Goal: Task Accomplishment & Management: Use online tool/utility

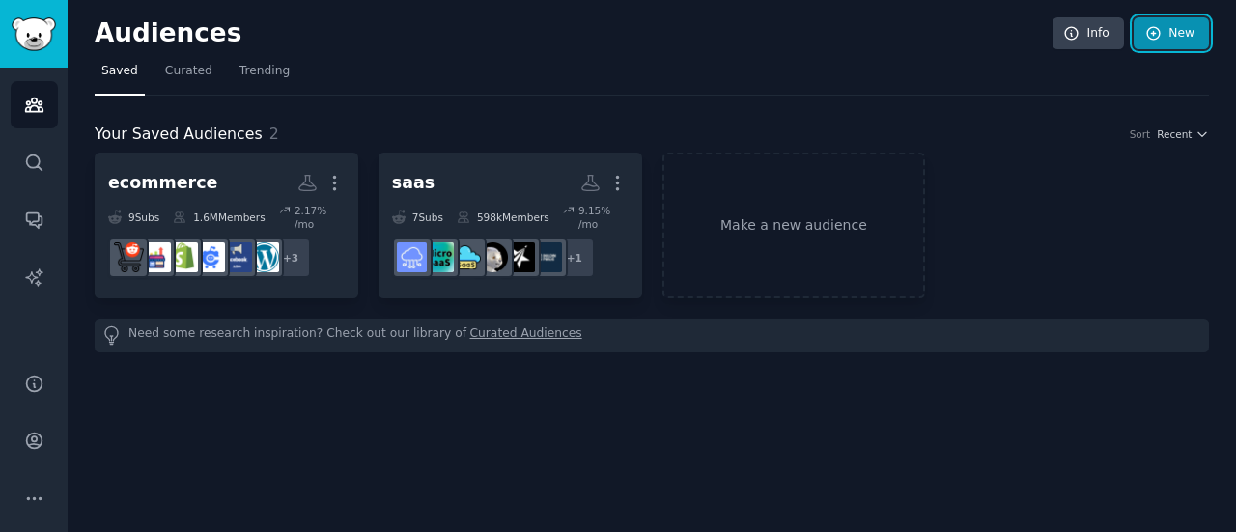
click at [1169, 47] on link "New" at bounding box center [1171, 33] width 75 height 33
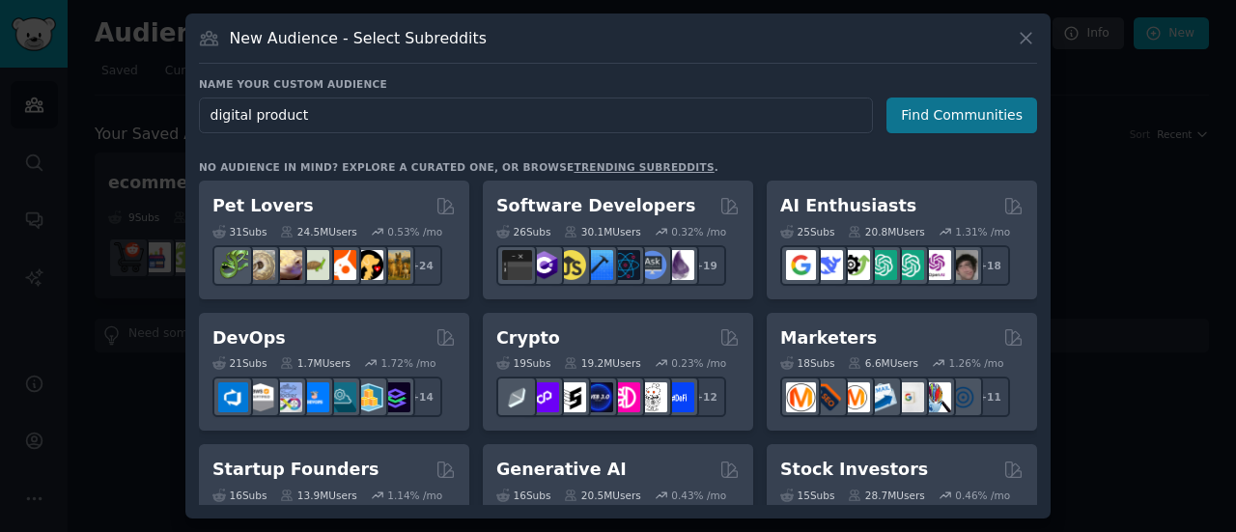
type input "digital product"
click at [952, 111] on button "Find Communities" at bounding box center [962, 116] width 151 height 36
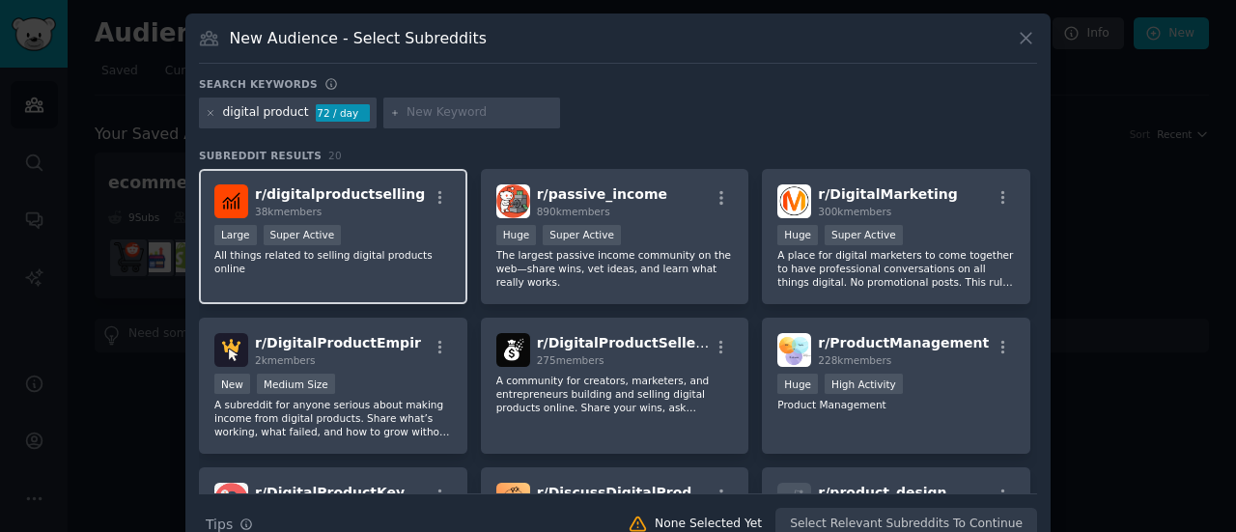
click at [384, 221] on div "r/ digitalproductselling 38k members >= 95th percentile for submissions / day L…" at bounding box center [333, 237] width 269 height 136
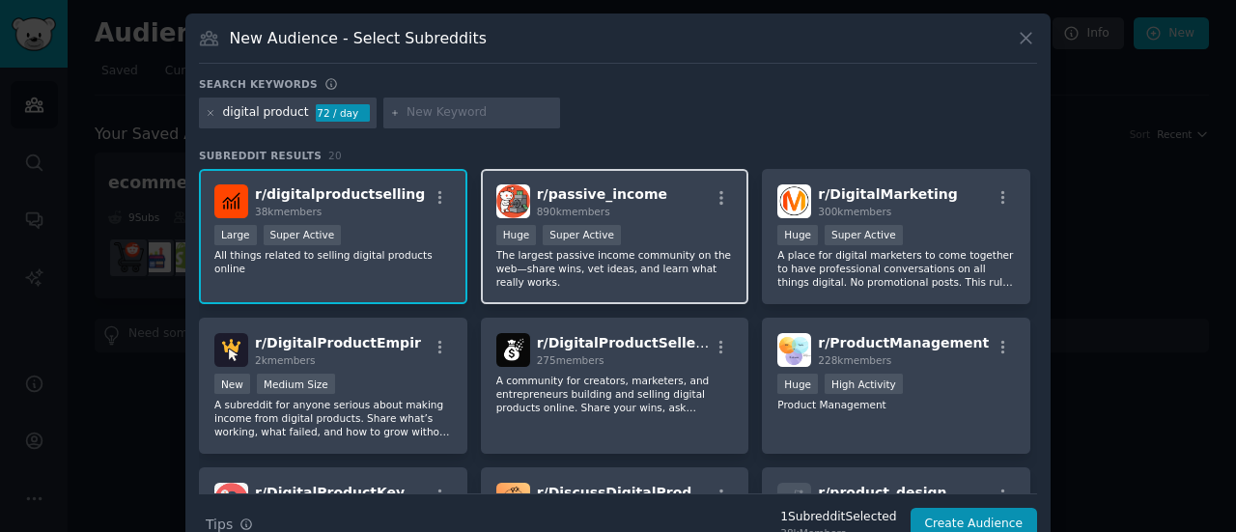
click at [643, 207] on div "r/ passive_income 890k members" at bounding box center [615, 201] width 238 height 34
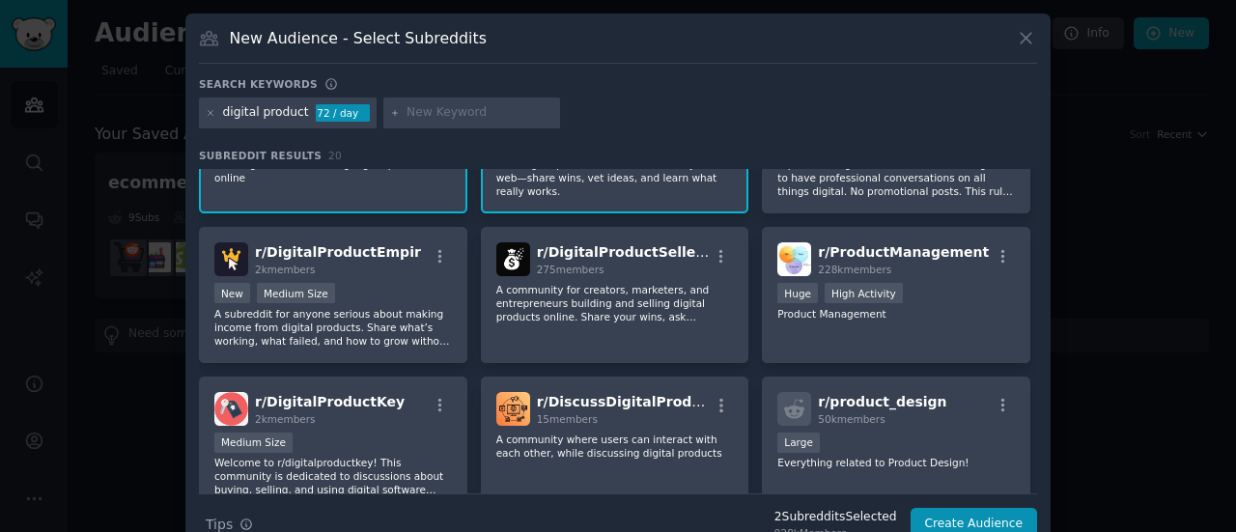
scroll to position [110, 0]
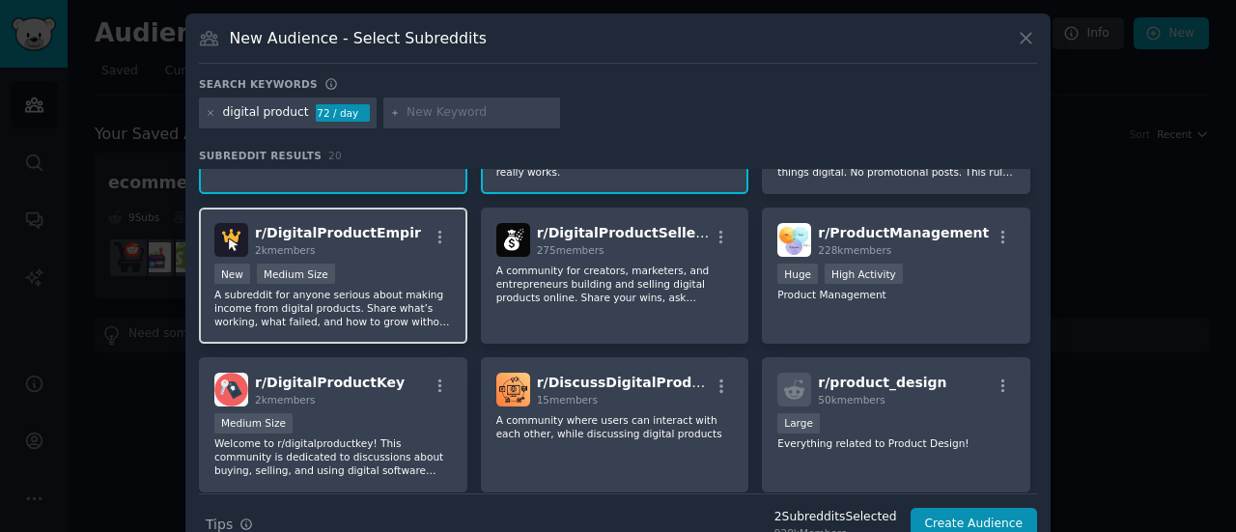
click at [379, 265] on div "New Medium Size" at bounding box center [333, 276] width 238 height 24
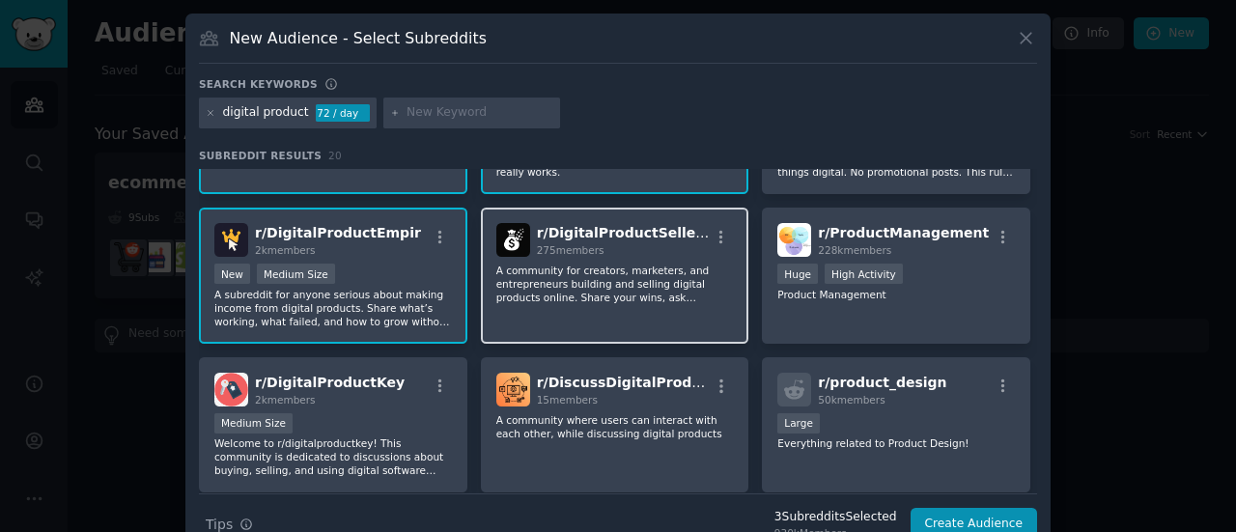
click at [610, 284] on p "A community for creators, marketers, and entrepreneurs building and selling dig…" at bounding box center [615, 284] width 238 height 41
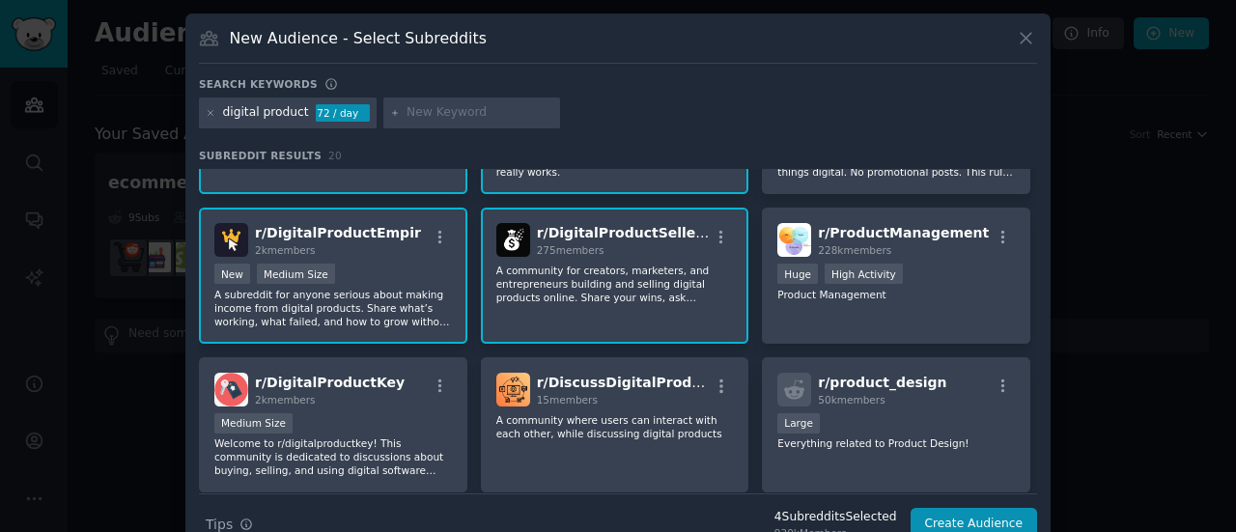
click at [610, 284] on p "A community for creators, marketers, and entrepreneurs building and selling dig…" at bounding box center [615, 284] width 238 height 41
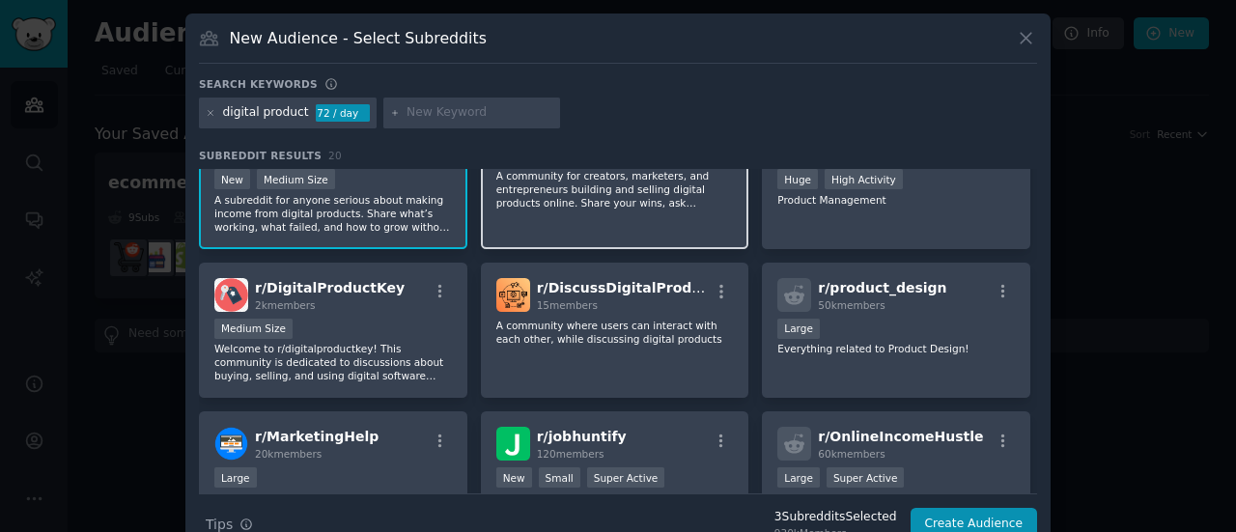
scroll to position [214, 0]
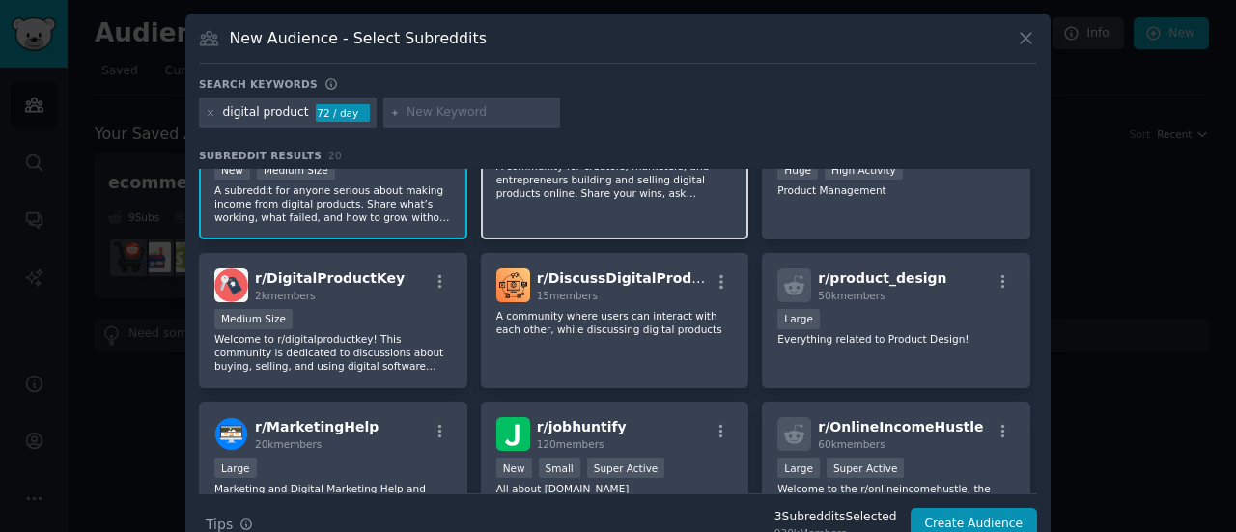
click at [610, 284] on span "r/ DiscussDigitalProduct" at bounding box center [627, 277] width 180 height 15
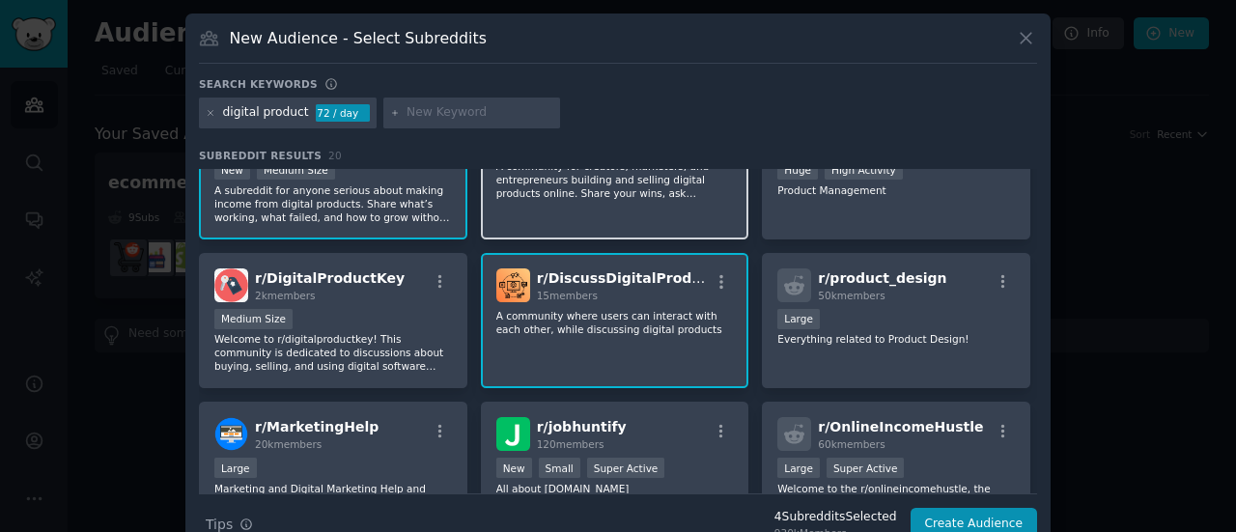
click at [610, 284] on span "r/ DiscussDigitalProduct" at bounding box center [627, 277] width 180 height 15
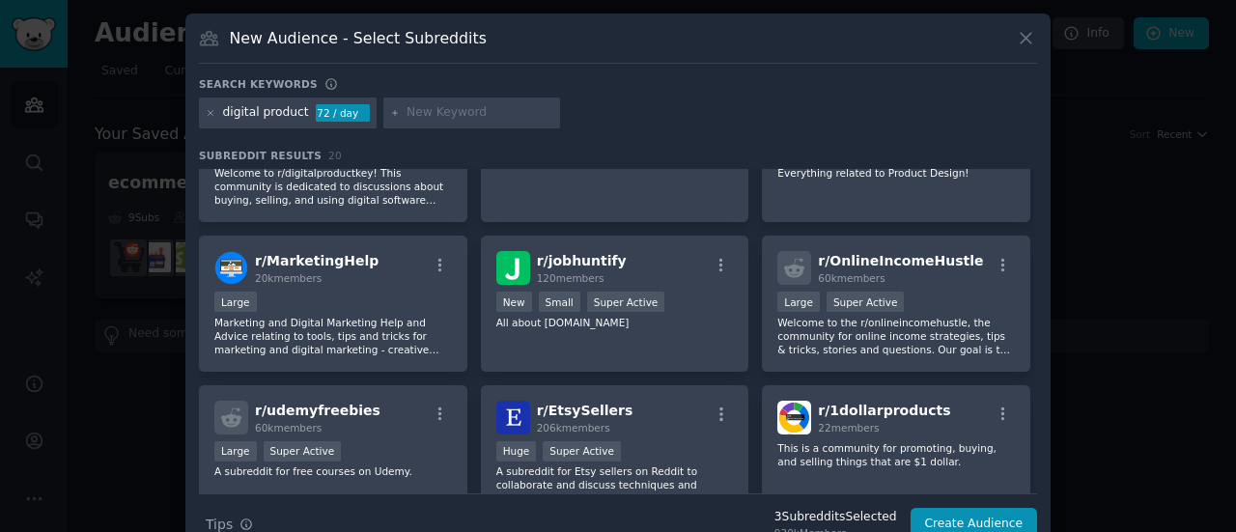
scroll to position [382, 0]
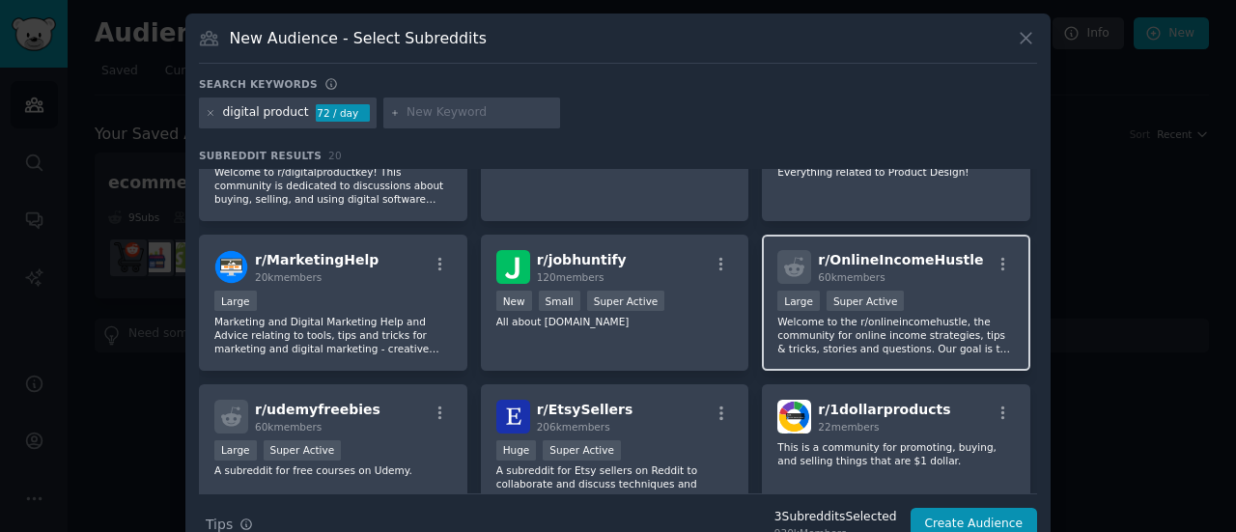
click at [919, 291] on div "Large Super Active" at bounding box center [897, 303] width 238 height 24
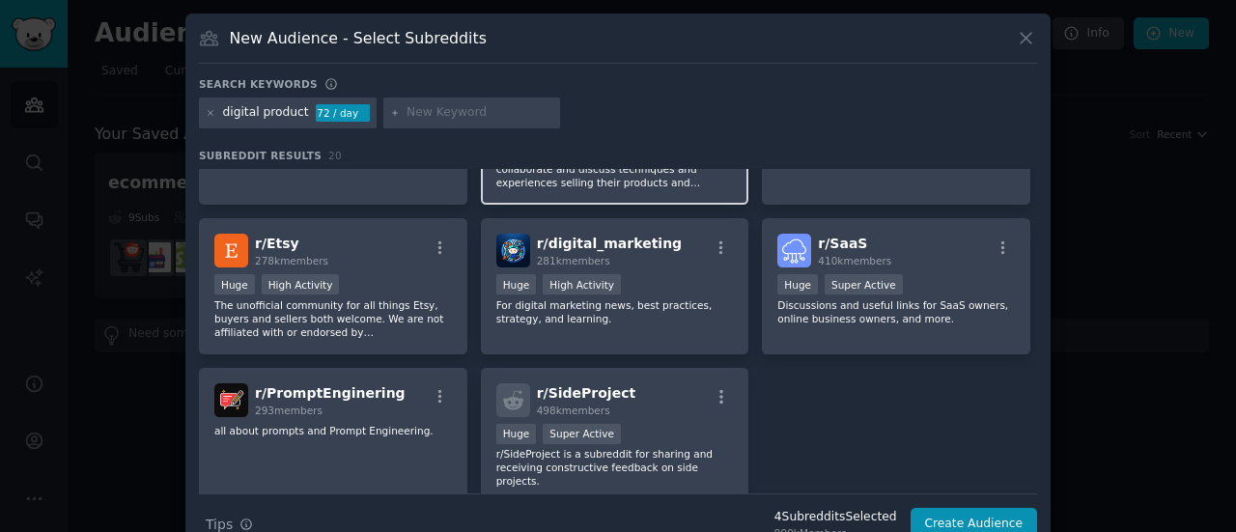
scroll to position [760, 0]
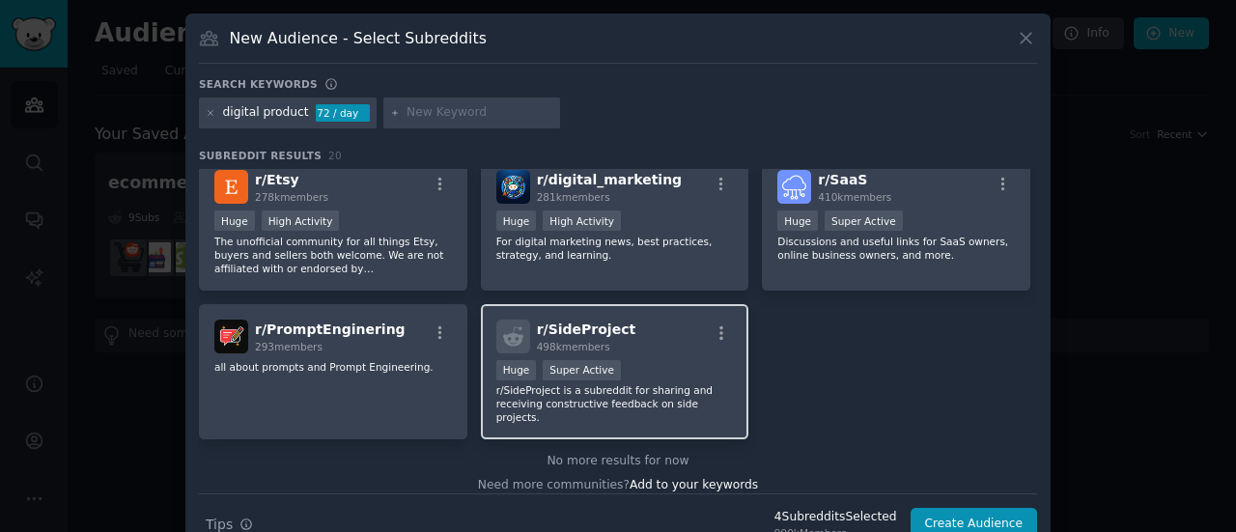
click at [668, 353] on div "r/ SideProject 498k members Huge Super Active r/SideProject is a subreddit for …" at bounding box center [615, 372] width 269 height 136
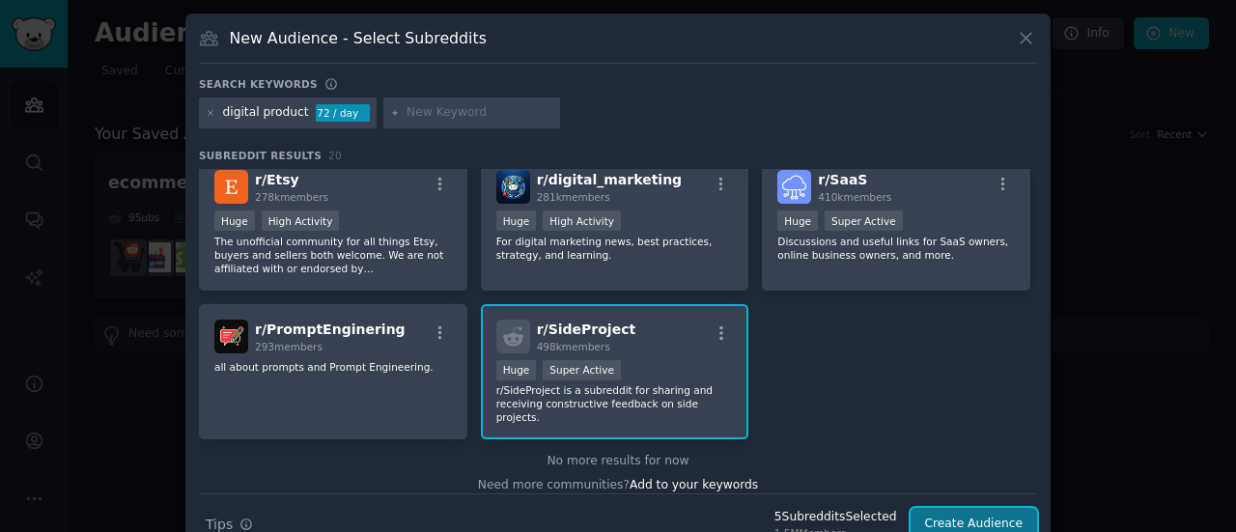
click at [1001, 523] on button "Create Audience" at bounding box center [974, 524] width 127 height 33
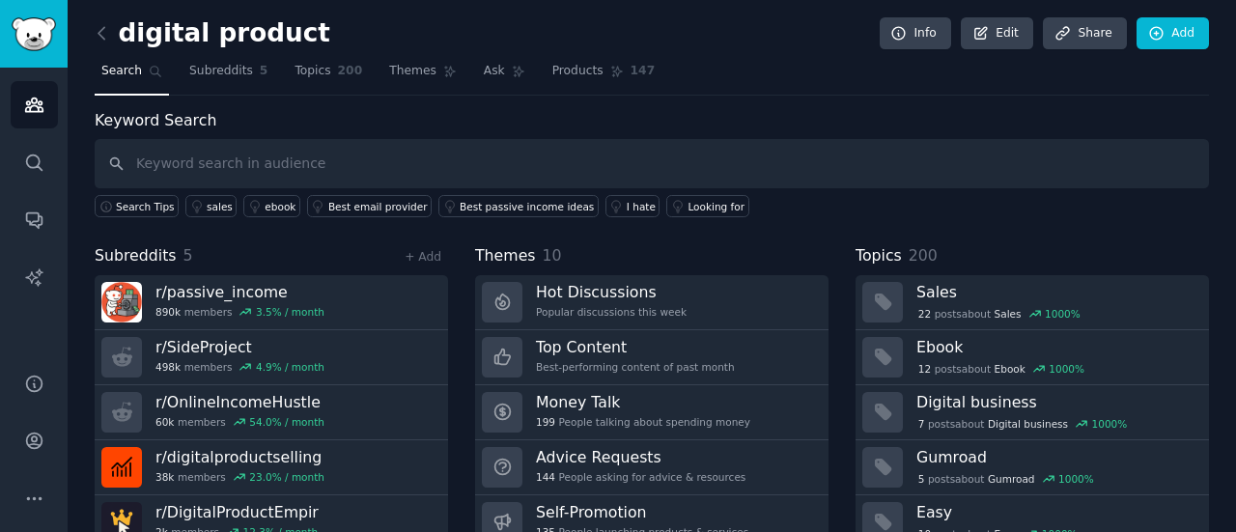
click at [1001, 525] on div "10 post s about Easy 1000 %" at bounding box center [998, 533] width 162 height 17
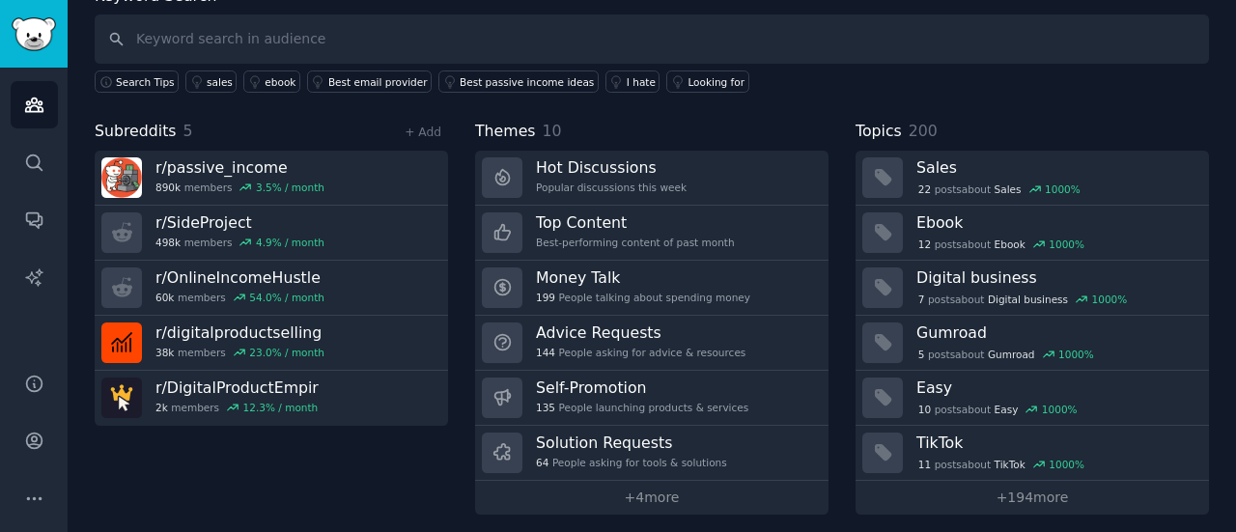
scroll to position [126, 0]
click at [1068, 103] on div "Keyword Search Search Tips sales ebook Best email provider Best passive income …" at bounding box center [652, 249] width 1115 height 530
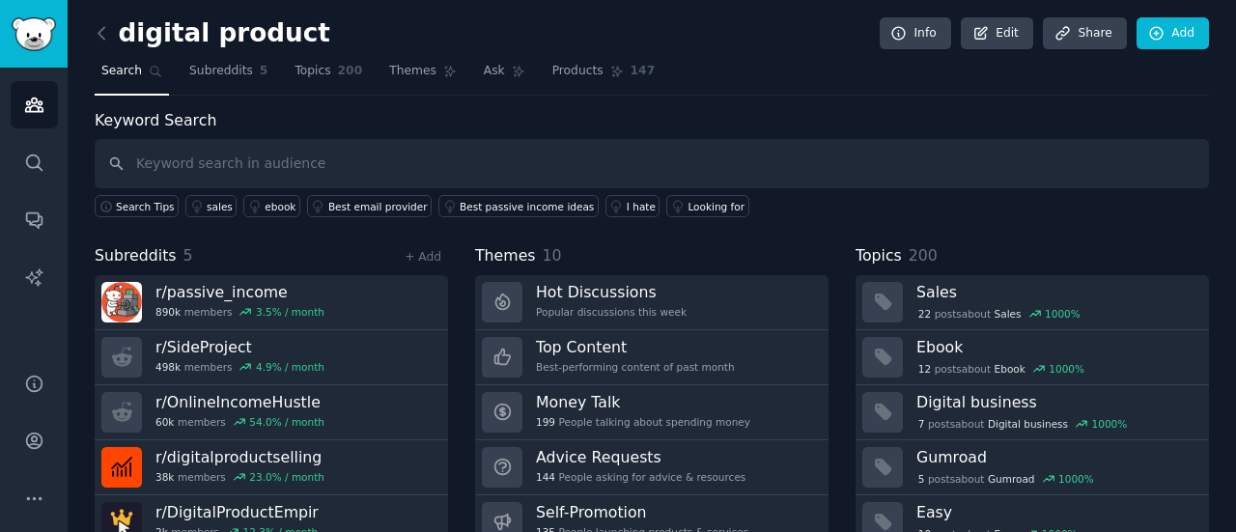
scroll to position [129, 0]
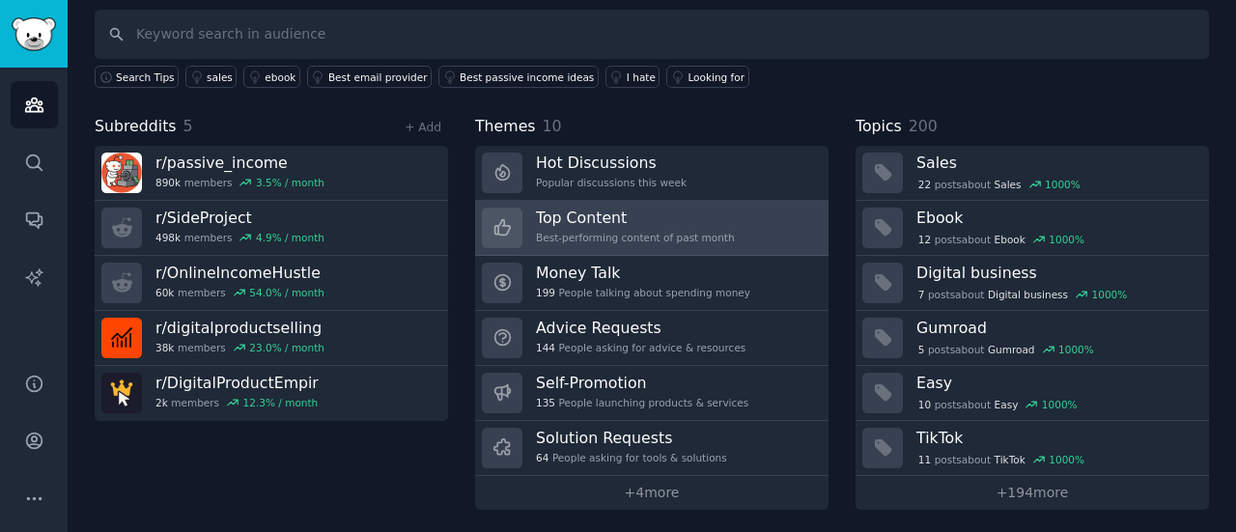
click at [728, 231] on link "Top Content Best-performing content of past month" at bounding box center [651, 228] width 353 height 55
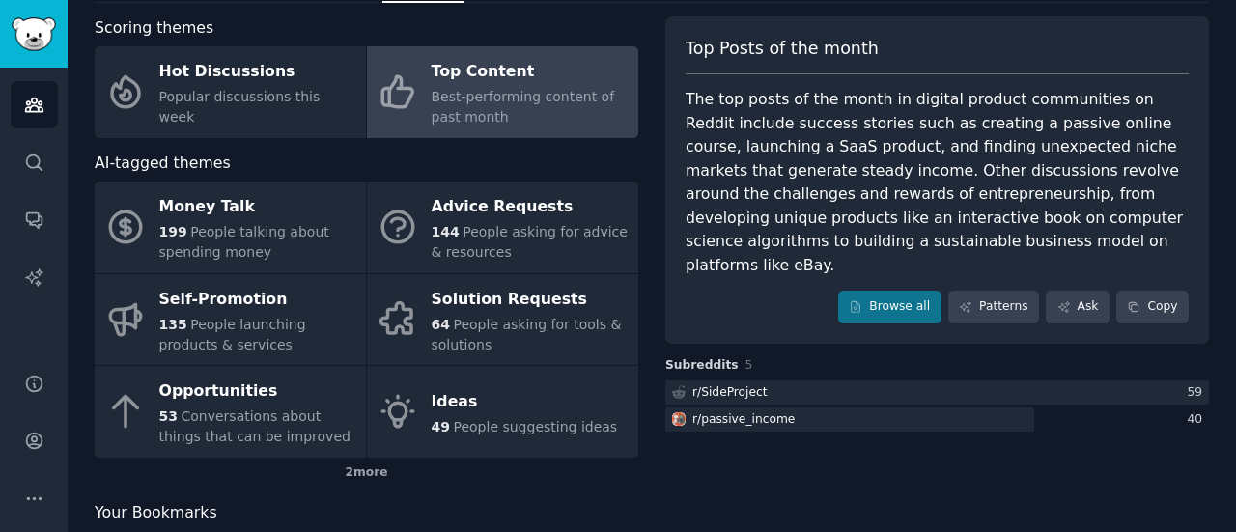
scroll to position [149, 0]
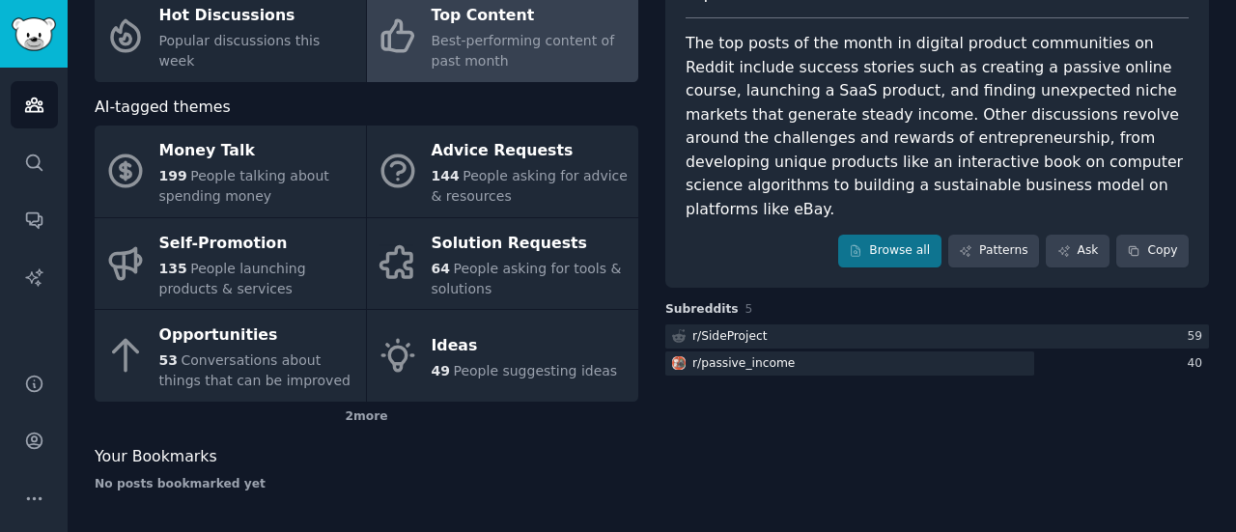
click at [185, 432] on div "Scoring themes Hot Discussions Popular discussions this week Top Content Best-p…" at bounding box center [367, 233] width 544 height 547
click at [452, 439] on div "Scoring themes Hot Discussions Popular discussions this week Top Content Best-p…" at bounding box center [367, 233] width 544 height 547
click at [896, 374] on div "Top Posts of the month The top posts of the month in digital product communitie…" at bounding box center [937, 233] width 544 height 547
click at [887, 368] on div "Top Posts of the month The top posts of the month in digital product communitie…" at bounding box center [937, 233] width 544 height 547
click at [765, 451] on div "Top Posts of the month The top posts of the month in digital product communitie…" at bounding box center [937, 233] width 544 height 547
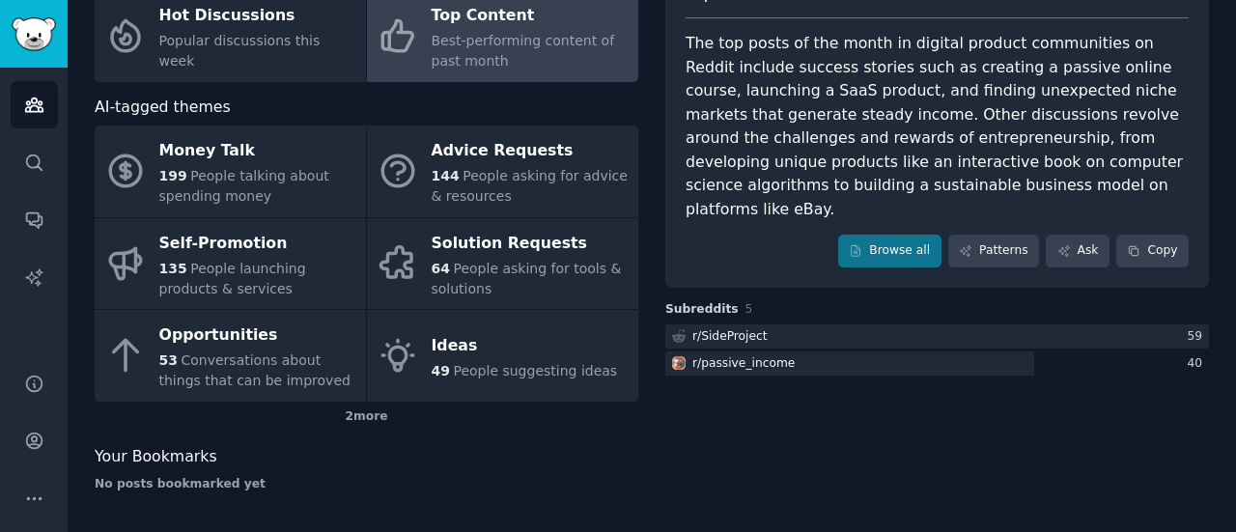
click at [765, 451] on div "Top Posts of the month The top posts of the month in digital product communitie…" at bounding box center [937, 233] width 544 height 547
click at [1096, 464] on div "Top Posts of the month The top posts of the month in digital product communitie…" at bounding box center [937, 233] width 544 height 547
click at [1094, 399] on div "Top Posts of the month The top posts of the month in digital product communitie…" at bounding box center [937, 233] width 544 height 547
click at [952, 411] on div "Top Posts of the month The top posts of the month in digital product communitie…" at bounding box center [937, 233] width 544 height 547
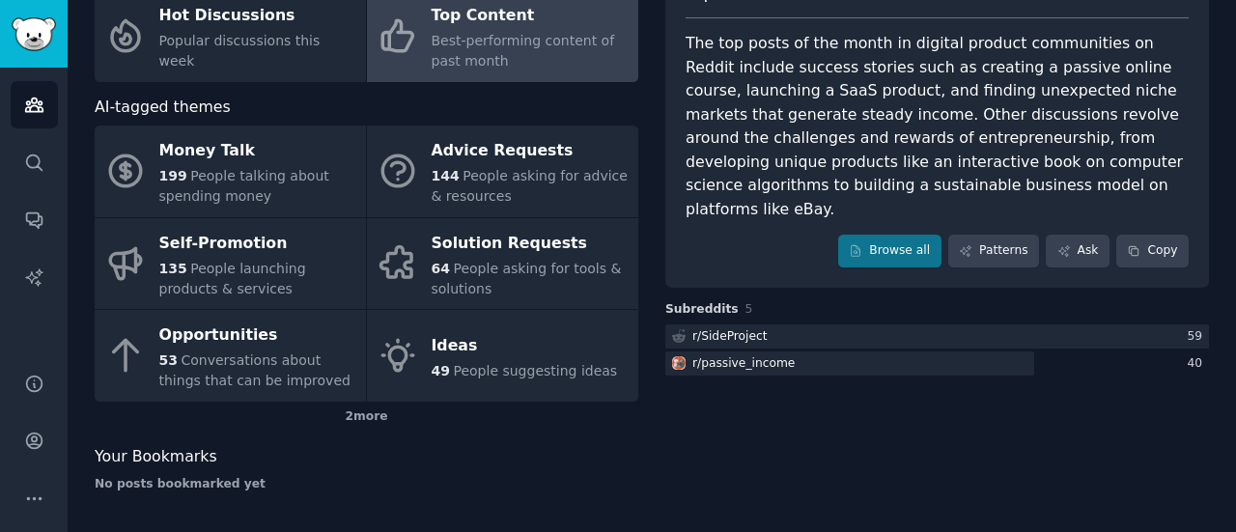
click at [871, 409] on div "Top Posts of the month The top posts of the month in digital product communitie…" at bounding box center [937, 233] width 544 height 547
click at [867, 457] on div "Top Posts of the month The top posts of the month in digital product communitie…" at bounding box center [937, 233] width 544 height 547
click at [738, 368] on div "Top Posts of the month The top posts of the month in digital product communitie…" at bounding box center [937, 233] width 544 height 547
click at [1003, 403] on div "Top Posts of the month The top posts of the month in digital product communitie…" at bounding box center [937, 233] width 544 height 547
click at [790, 455] on div "Top Posts of the month The top posts of the month in digital product communitie…" at bounding box center [937, 233] width 544 height 547
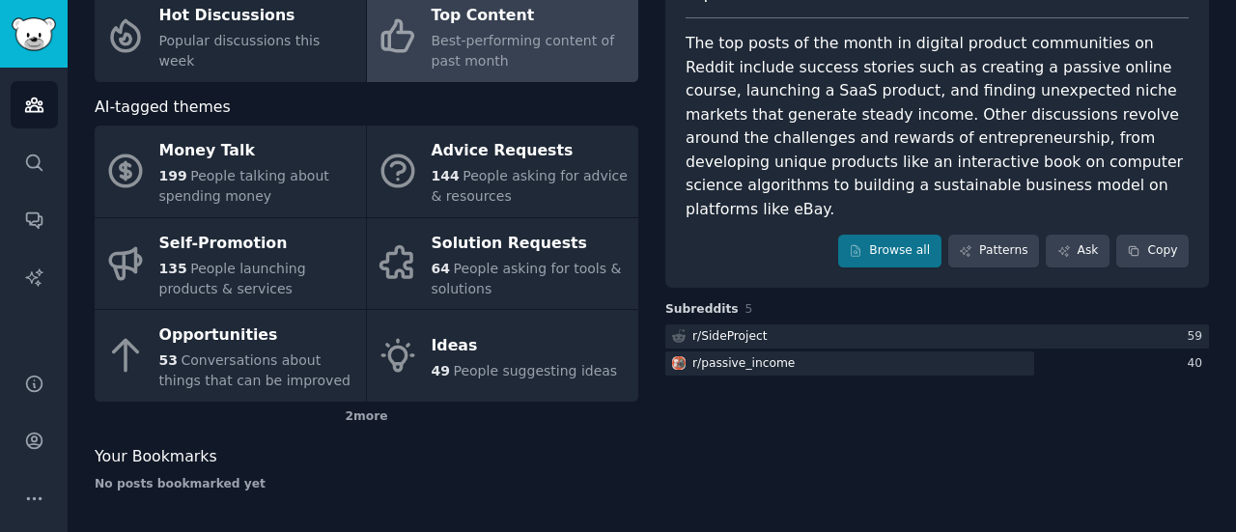
click at [834, 419] on div "Top Posts of the month The top posts of the month in digital product communitie…" at bounding box center [937, 233] width 544 height 547
click at [766, 447] on div "Top Posts of the month The top posts of the month in digital product communitie…" at bounding box center [937, 233] width 544 height 547
click at [742, 437] on div "Top Posts of the month The top posts of the month in digital product communitie…" at bounding box center [937, 233] width 544 height 547
click at [781, 483] on div "Top Posts of the month The top posts of the month in digital product communitie…" at bounding box center [937, 233] width 544 height 547
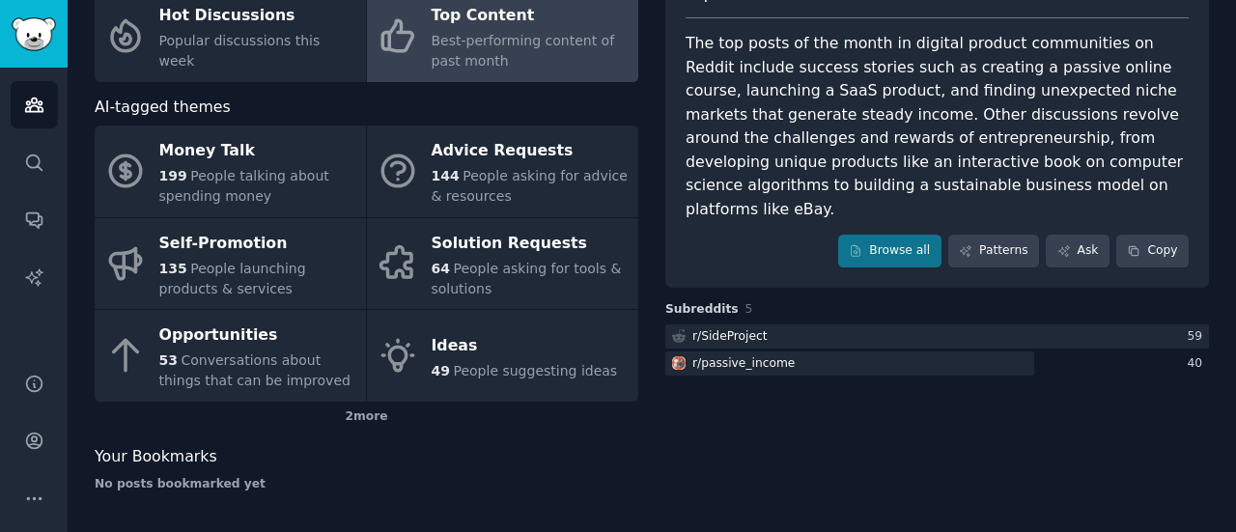
click at [781, 483] on div "Top Posts of the month The top posts of the month in digital product communitie…" at bounding box center [937, 233] width 544 height 547
click at [804, 426] on div "Top Posts of the month The top posts of the month in digital product communitie…" at bounding box center [937, 233] width 544 height 547
click at [737, 467] on div "Top Posts of the month The top posts of the month in digital product communitie…" at bounding box center [937, 233] width 544 height 547
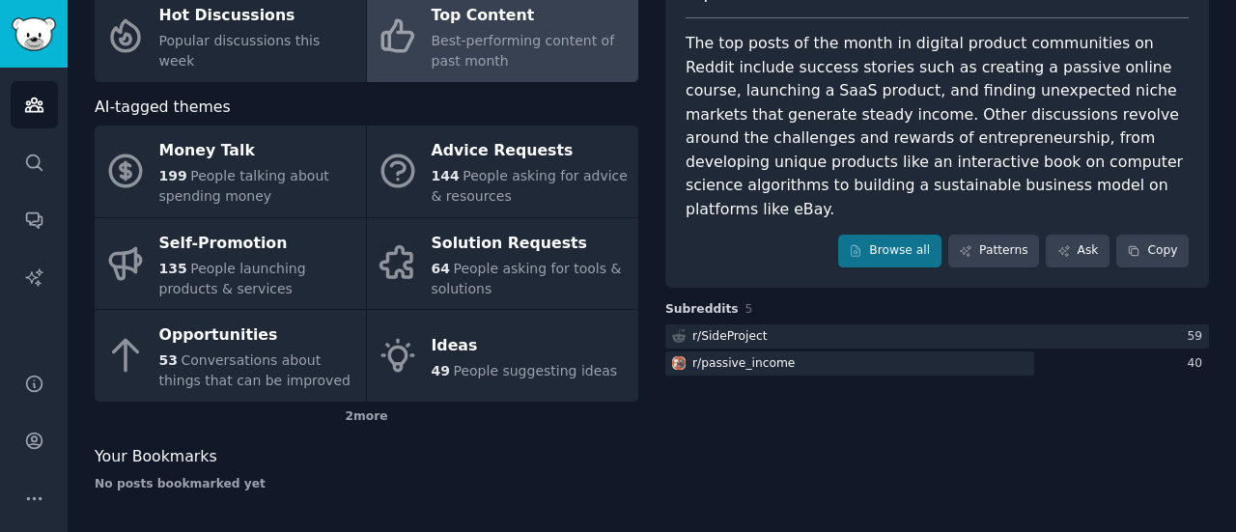
click at [921, 454] on div "Top Posts of the month The top posts of the month in digital product communitie…" at bounding box center [937, 233] width 544 height 547
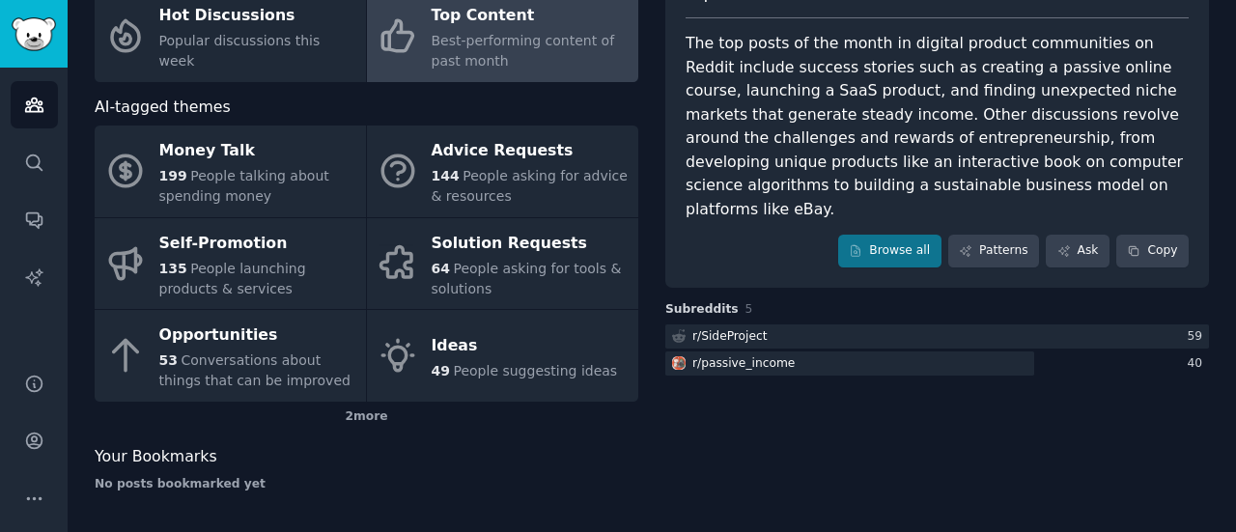
scroll to position [0, 0]
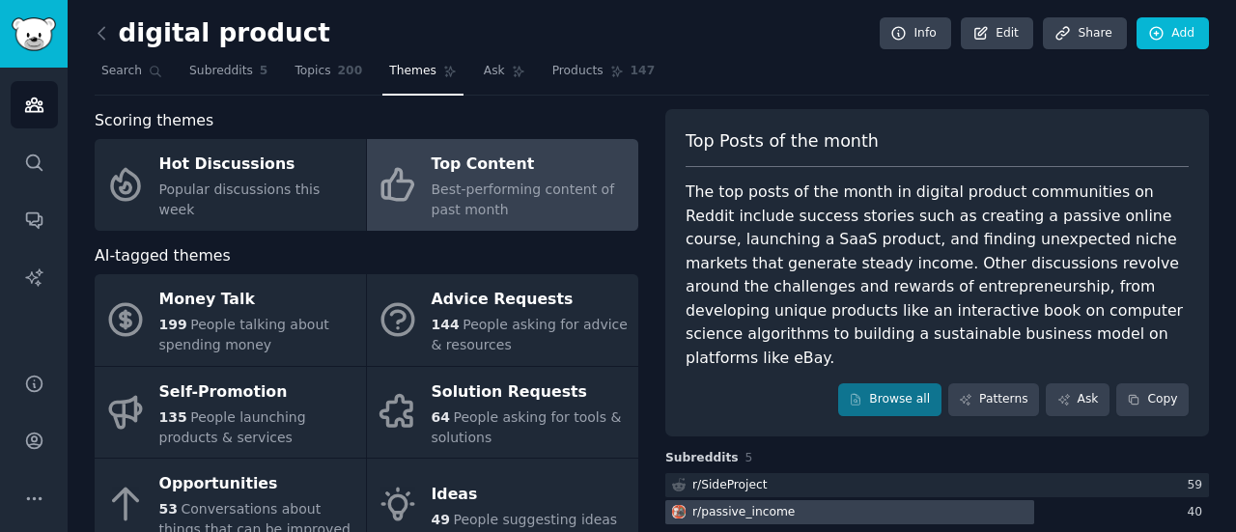
click at [1111, 500] on div "r/ passive_income" at bounding box center [937, 512] width 544 height 24
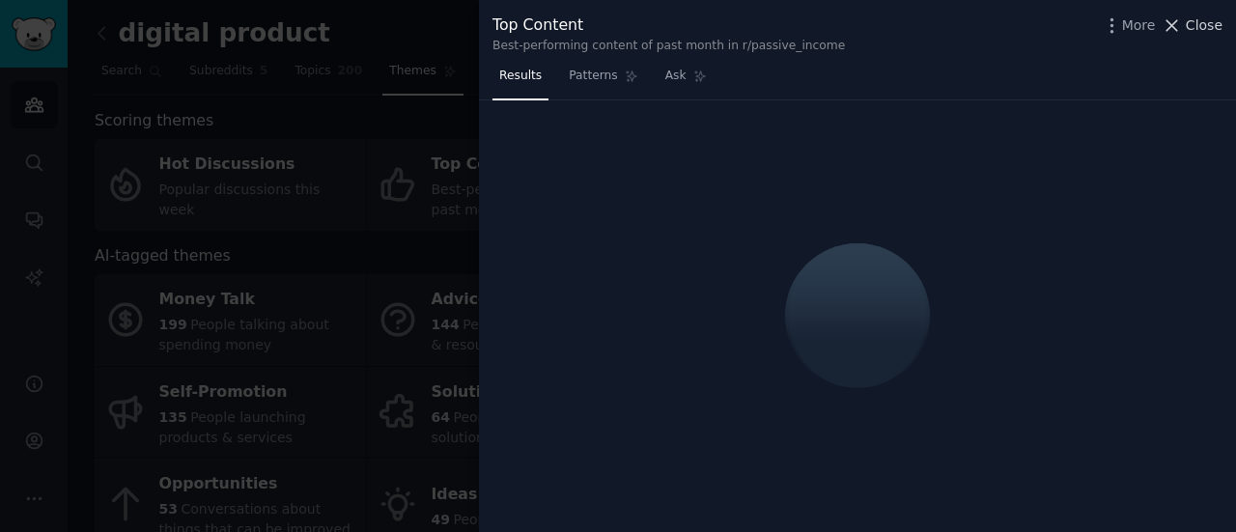
click at [1190, 18] on span "Close" at bounding box center [1204, 25] width 37 height 20
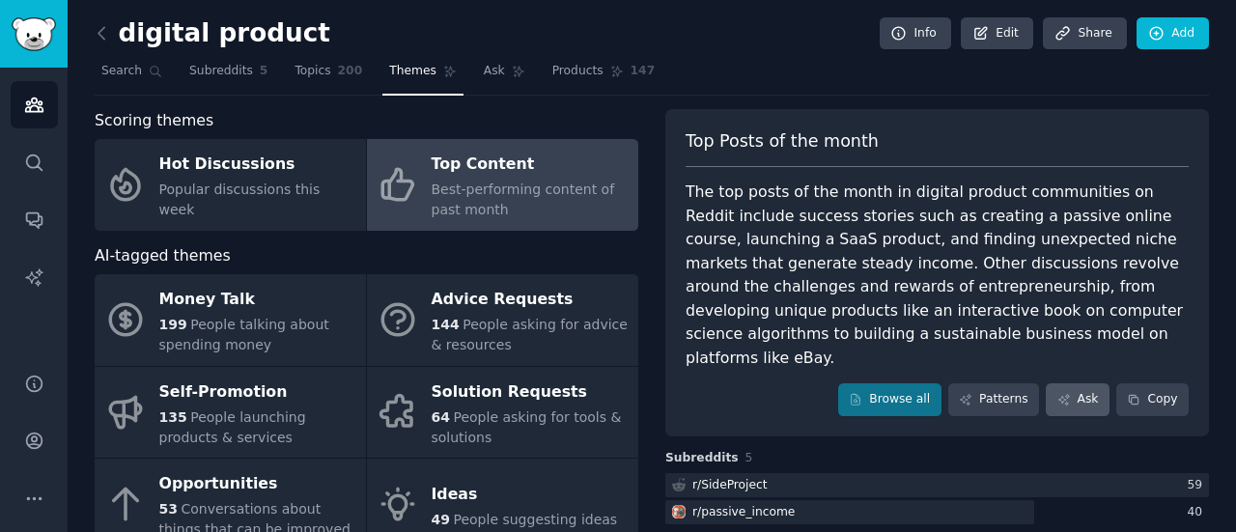
scroll to position [149, 0]
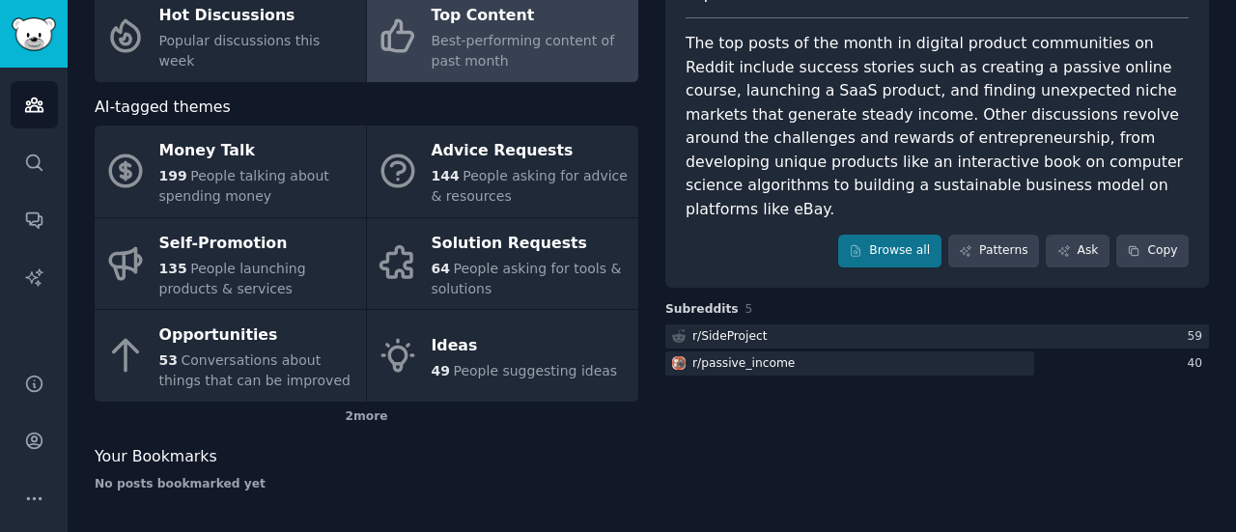
click at [923, 458] on div "Top Posts of the month The top posts of the month in digital product communitie…" at bounding box center [937, 233] width 544 height 547
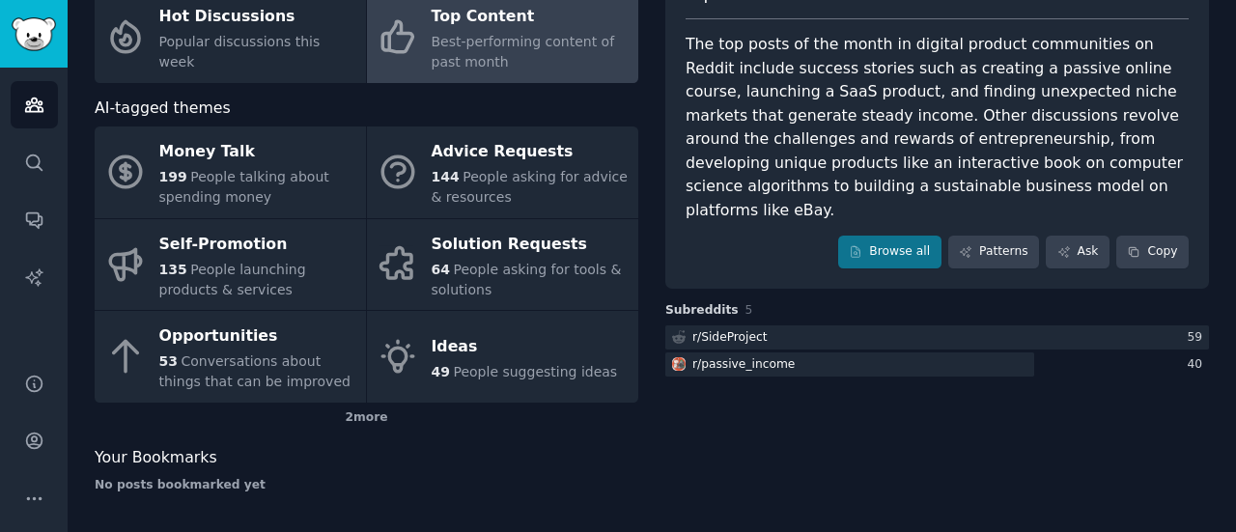
click at [923, 458] on div "Top Posts of the month The top posts of the month in digital product communitie…" at bounding box center [937, 234] width 544 height 547
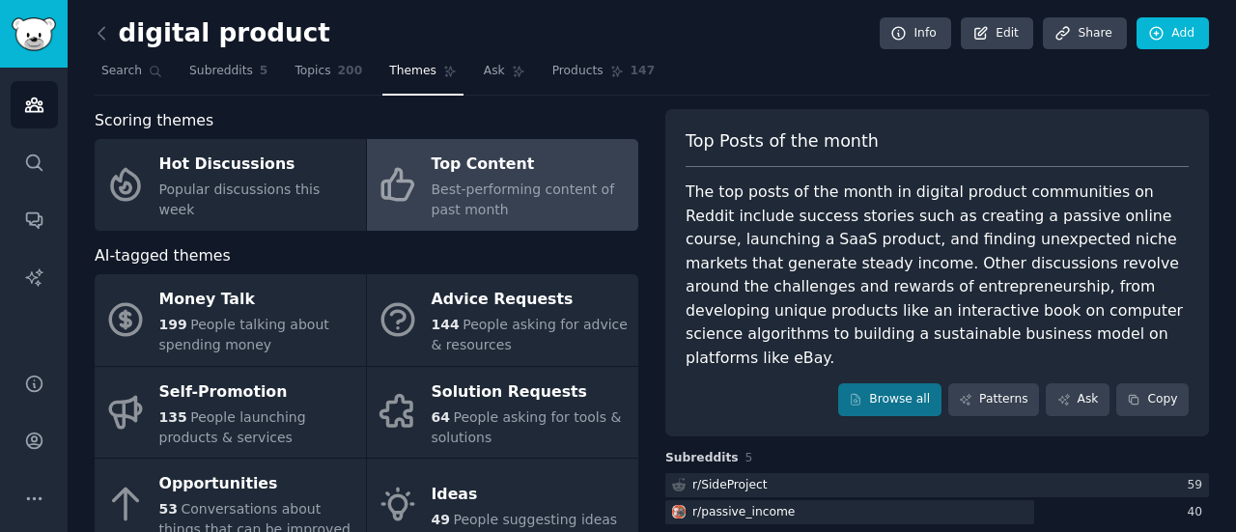
scroll to position [149, 0]
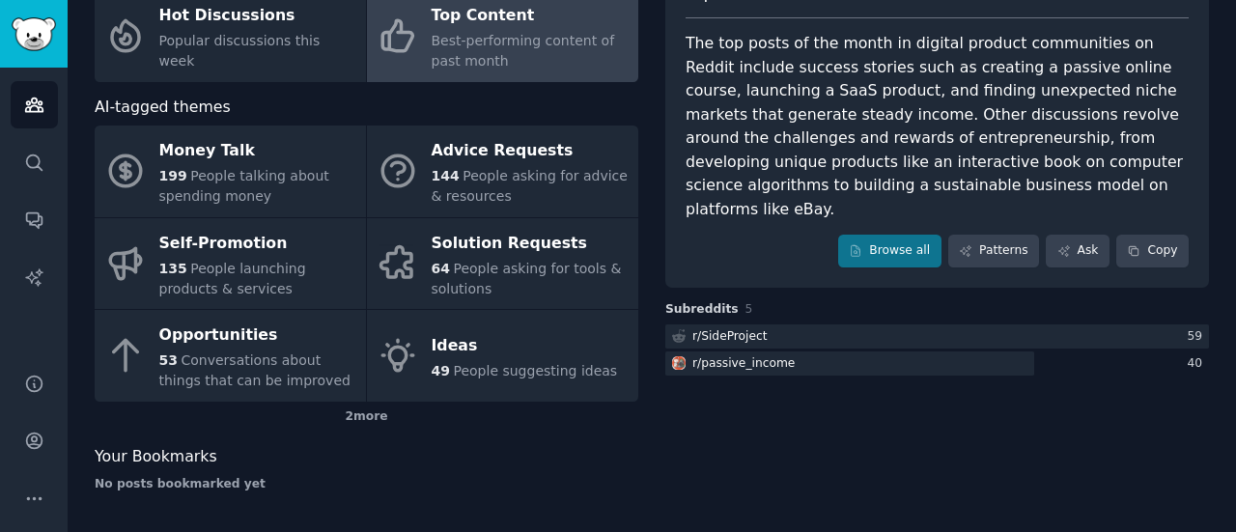
click at [923, 458] on div "Top Posts of the month The top posts of the month in digital product communitie…" at bounding box center [937, 233] width 544 height 547
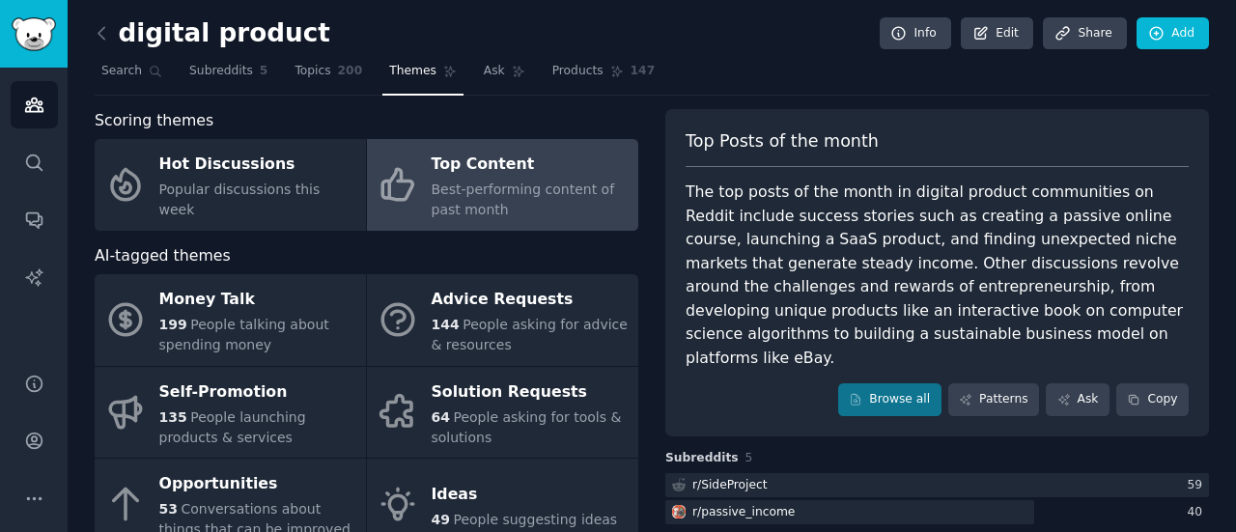
click at [766, 17] on div "digital product Info Edit Share Add" at bounding box center [652, 37] width 1115 height 40
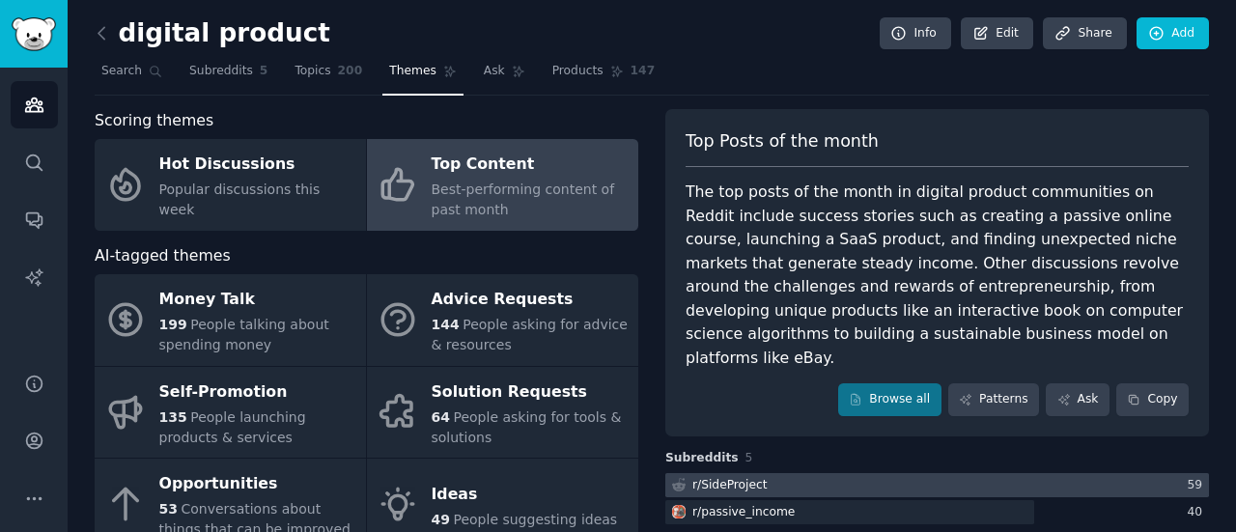
scroll to position [149, 0]
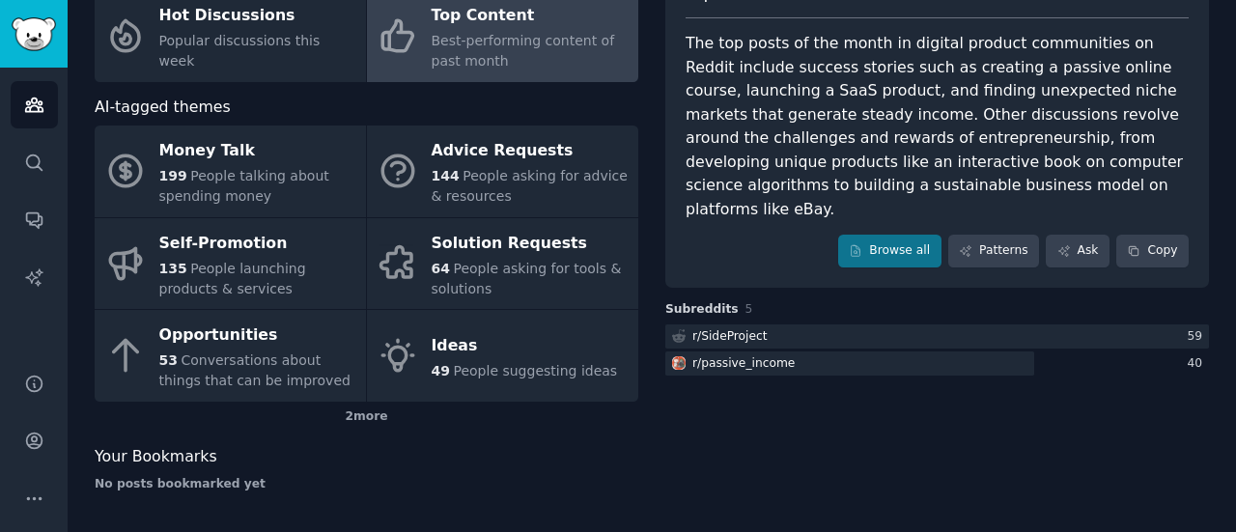
click at [784, 409] on div "Top Posts of the month The top posts of the month in digital product communitie…" at bounding box center [937, 233] width 544 height 547
click at [681, 468] on div "Top Posts of the month The top posts of the month in digital product communitie…" at bounding box center [937, 233] width 544 height 547
click at [1126, 395] on div "Top Posts of the month The top posts of the month in digital product communitie…" at bounding box center [937, 233] width 544 height 547
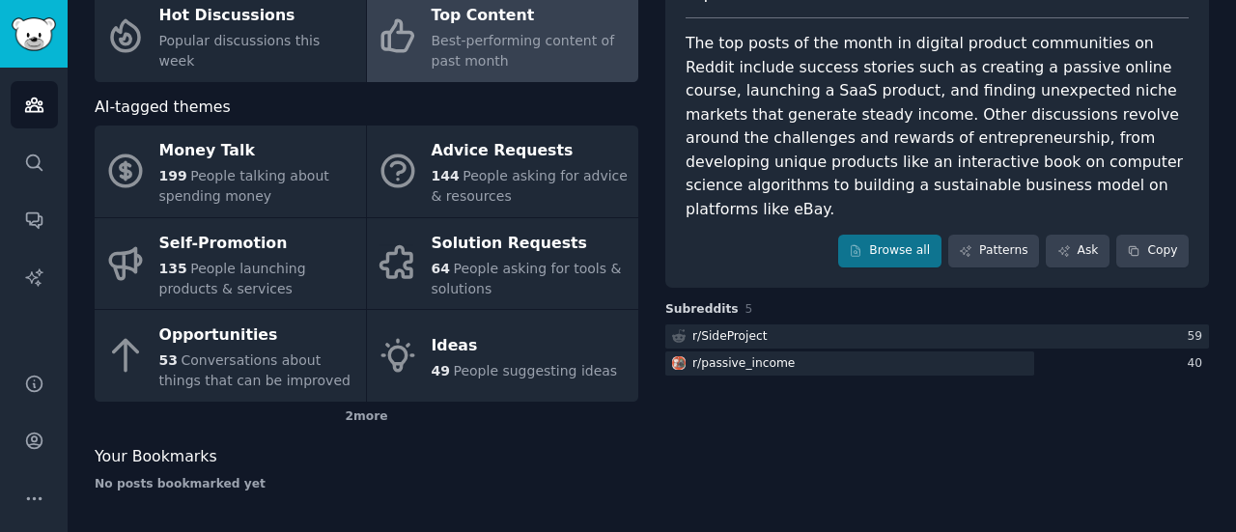
click at [1126, 395] on div "Top Posts of the month The top posts of the month in digital product communitie…" at bounding box center [937, 233] width 544 height 547
click at [813, 471] on div "Top Posts of the month The top posts of the month in digital product communitie…" at bounding box center [937, 233] width 544 height 547
click at [864, 467] on div "Top Posts of the month The top posts of the month in digital product communitie…" at bounding box center [937, 233] width 544 height 547
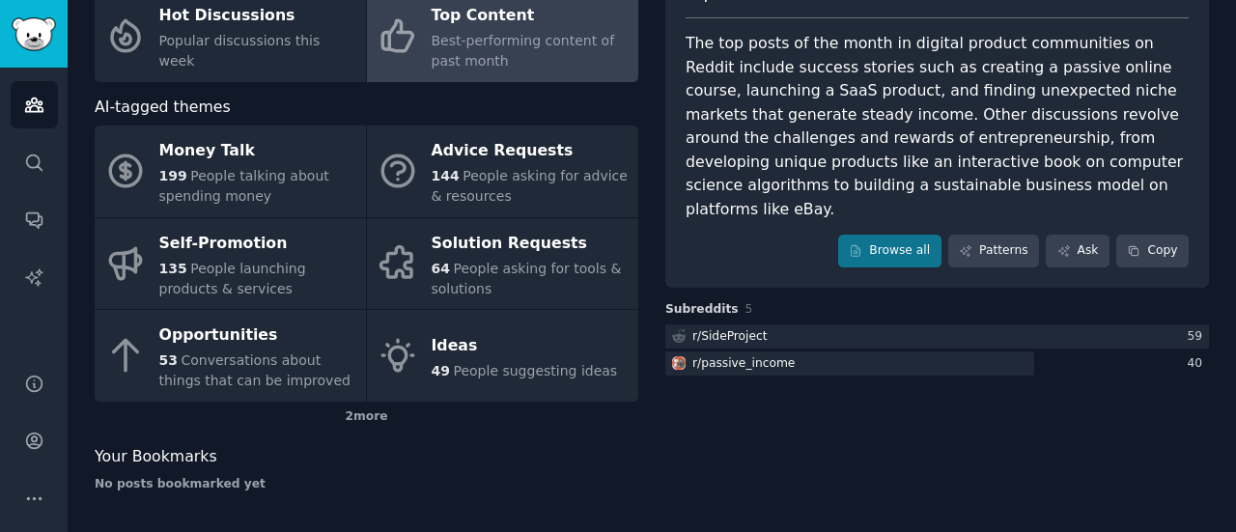
click at [825, 433] on div "Top Posts of the month The top posts of the month in digital product communitie…" at bounding box center [937, 233] width 544 height 547
